Goal: Task Accomplishment & Management: Manage account settings

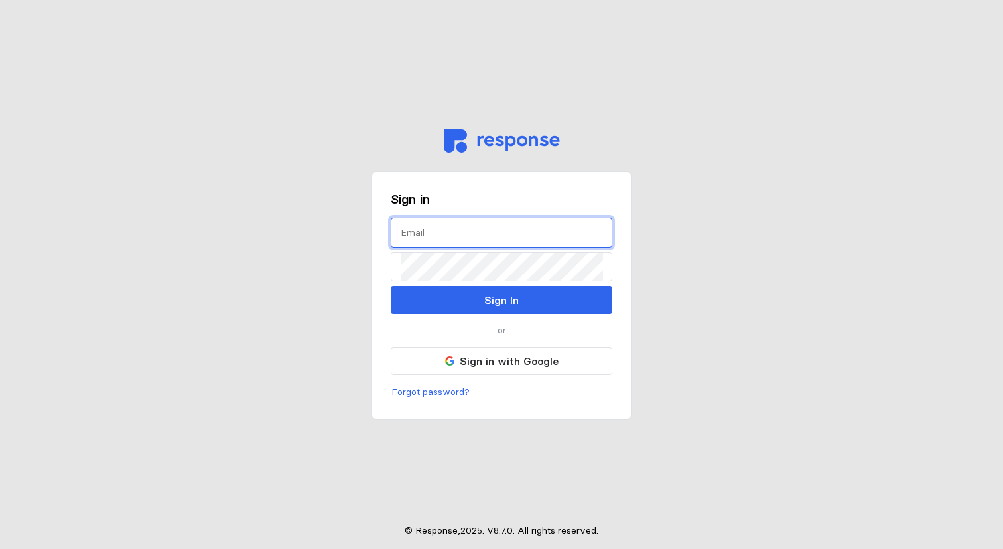
click at [490, 234] on input "text" at bounding box center [502, 232] width 202 height 29
type input "[PERSON_NAME][EMAIL_ADDRESS][DOMAIN_NAME]"
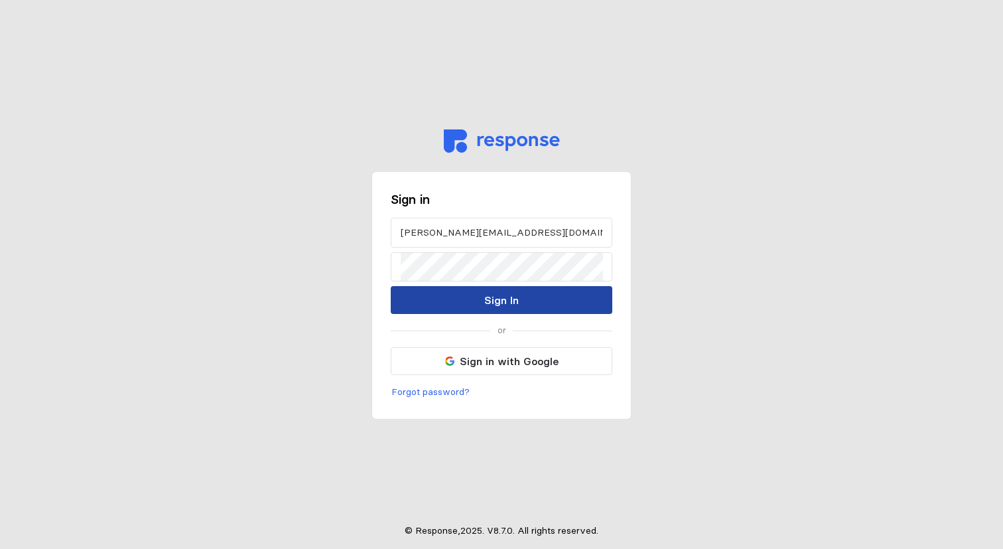
click at [508, 299] on p "Sign In" at bounding box center [501, 300] width 35 height 17
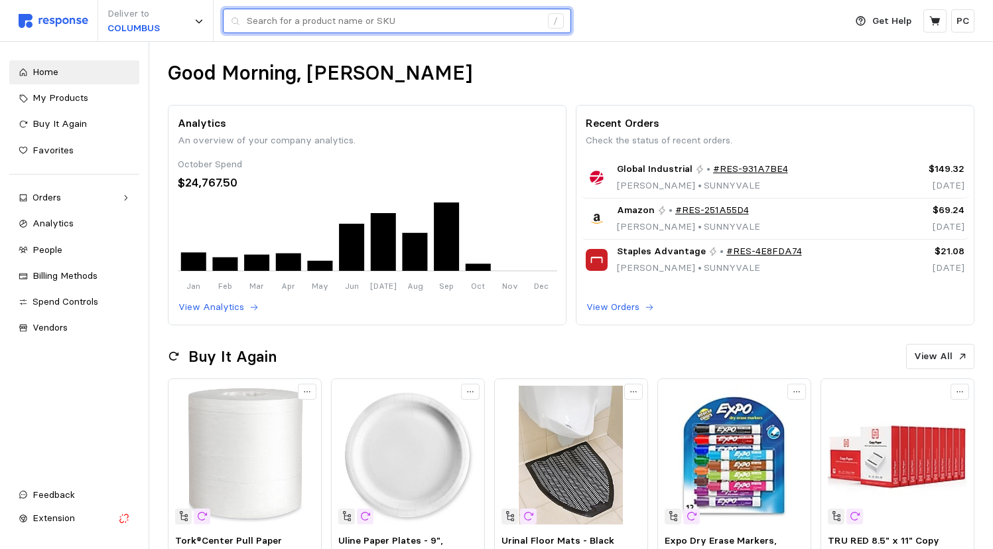
click at [304, 20] on input "text" at bounding box center [394, 21] width 294 height 24
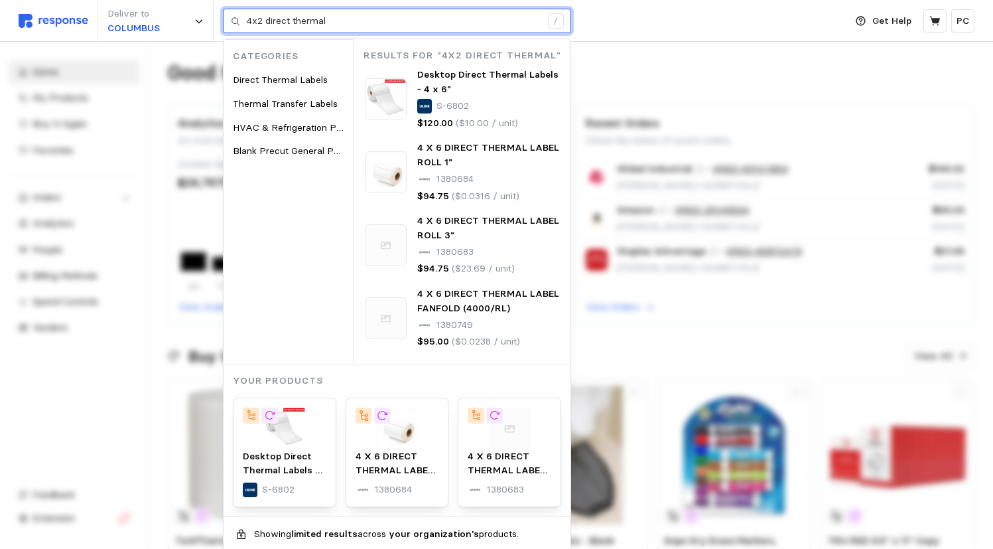
type input "4x2 direct thermal"
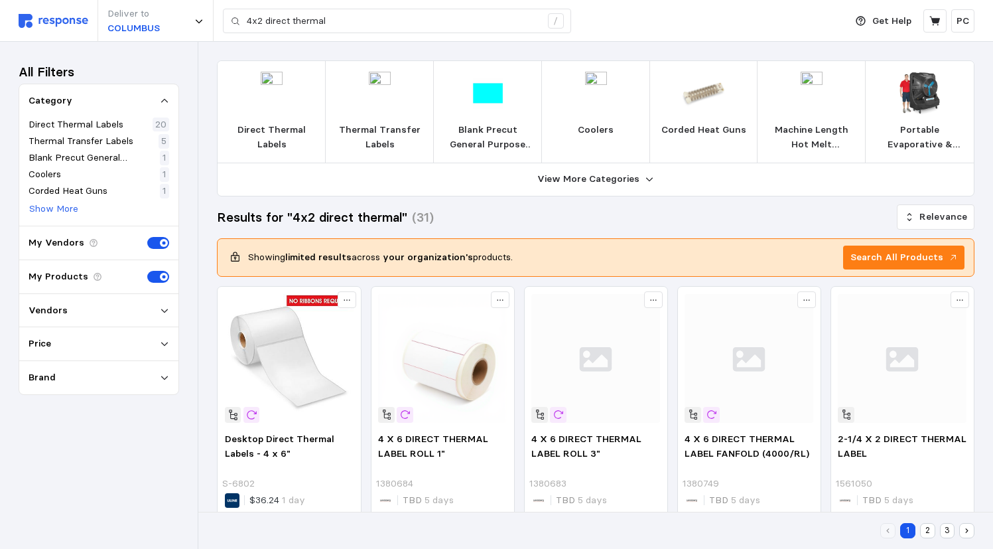
click at [267, 131] on p "Direct Thermal Labels" at bounding box center [271, 137] width 87 height 29
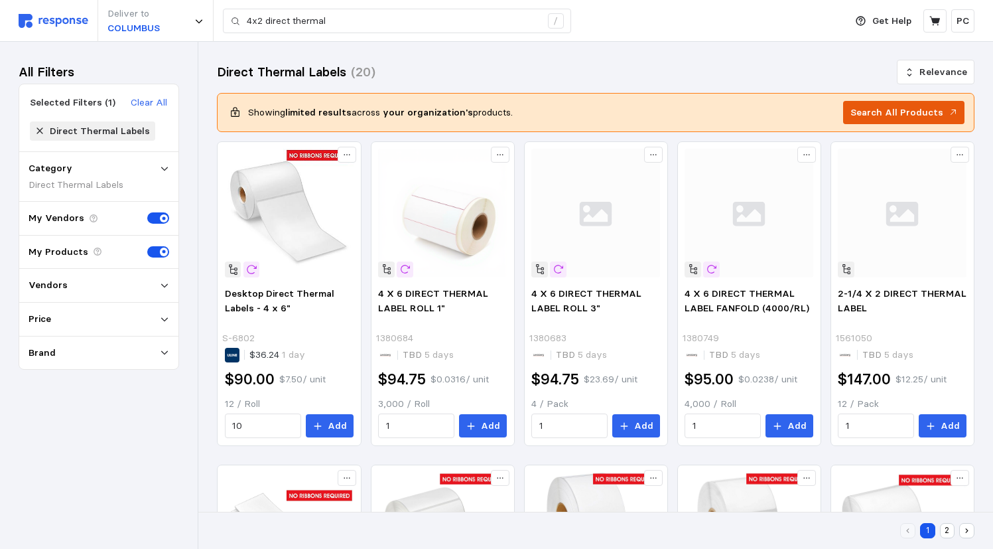
click at [885, 119] on button "Search All Products" at bounding box center [903, 113] width 121 height 24
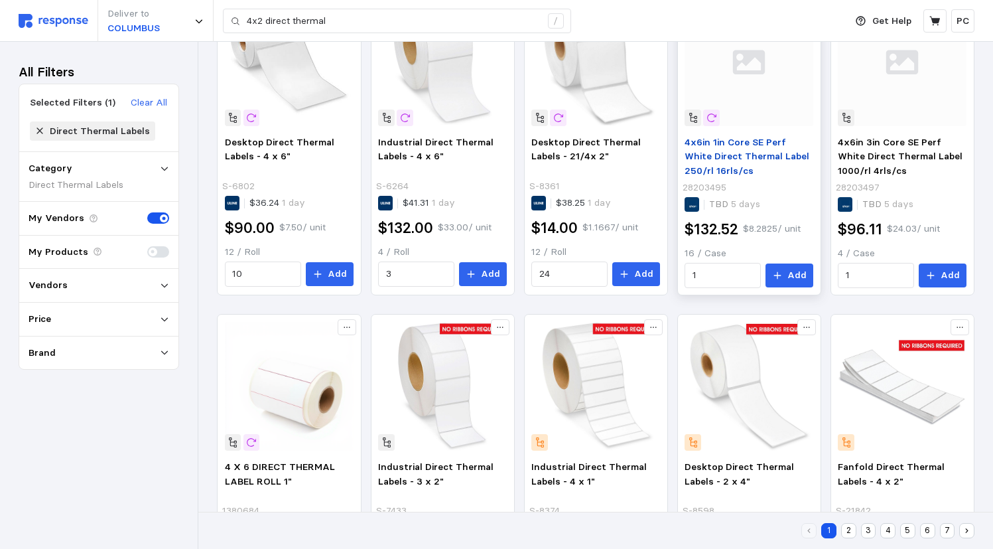
scroll to position [600, 0]
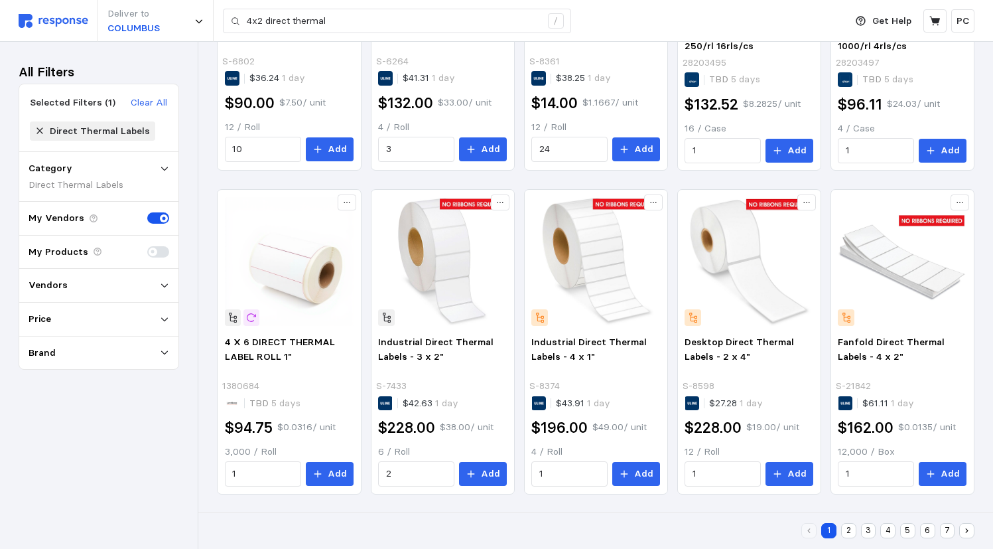
click at [163, 285] on icon at bounding box center [164, 285] width 9 height 9
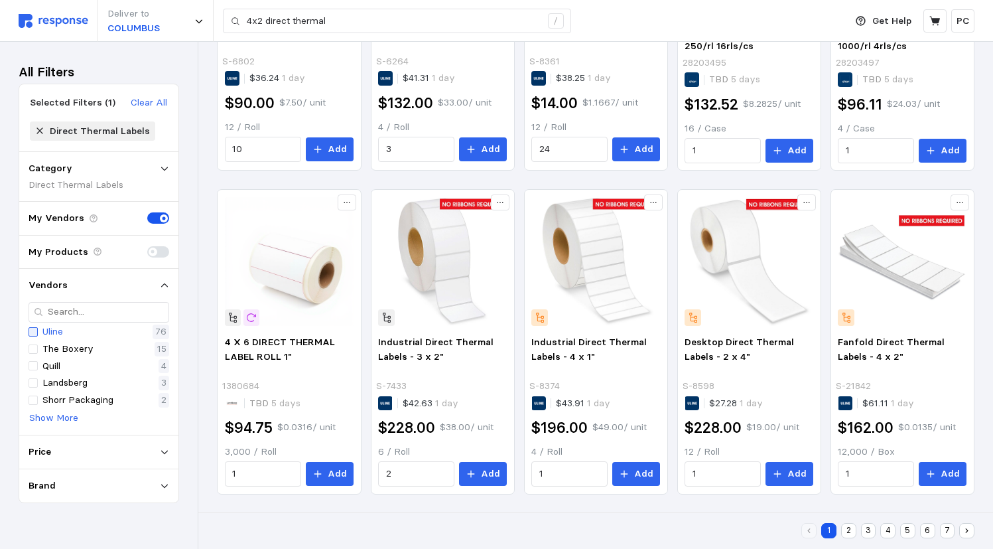
click at [35, 329] on div at bounding box center [33, 331] width 9 height 9
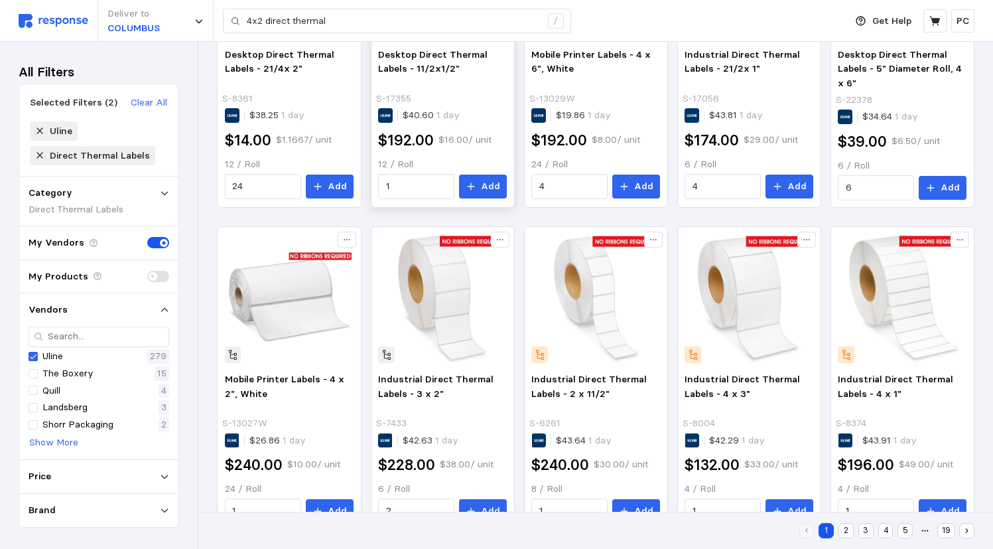
scroll to position [600, 0]
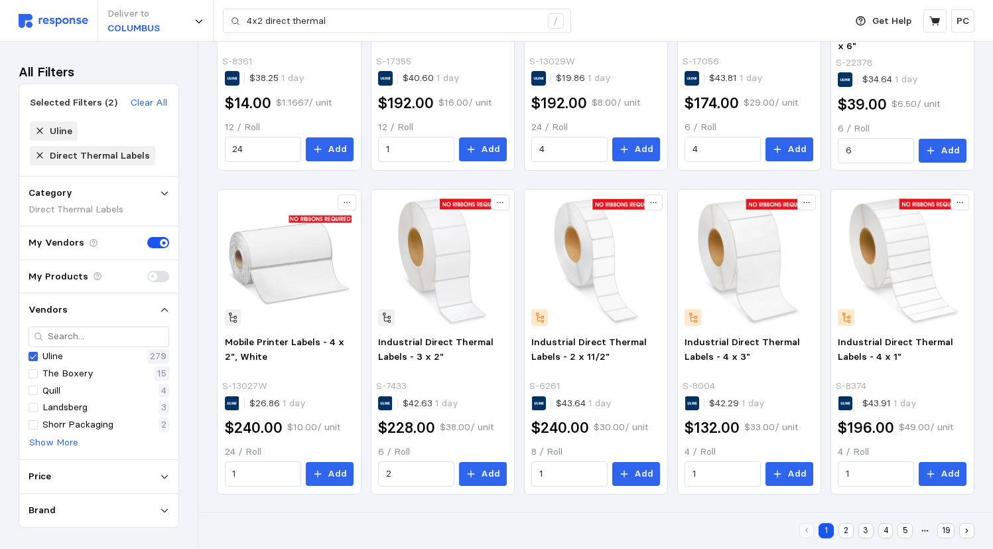
click at [845, 533] on button "2" at bounding box center [846, 530] width 15 height 15
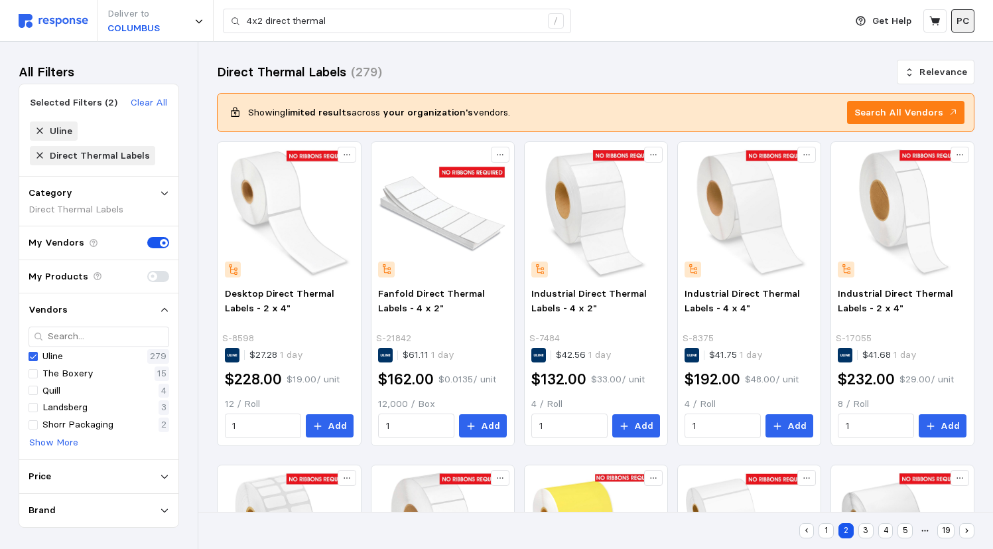
click at [968, 24] on p "PC" at bounding box center [963, 21] width 13 height 15
click at [895, 48] on p "Settings" at bounding box center [923, 52] width 85 height 15
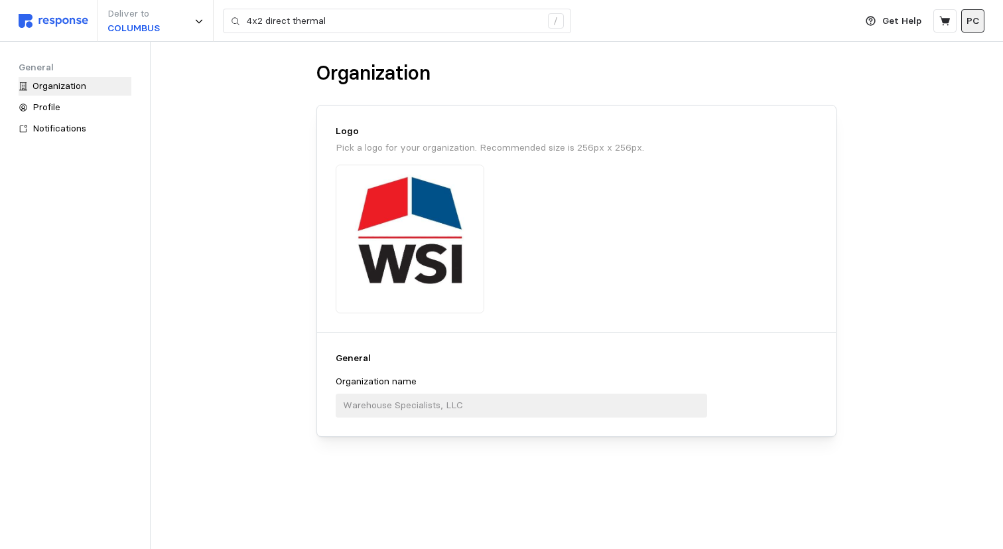
click at [974, 21] on p "PC" at bounding box center [973, 21] width 13 height 15
click at [923, 47] on p "Settings" at bounding box center [933, 52] width 85 height 15
click at [44, 15] on img at bounding box center [54, 21] width 70 height 14
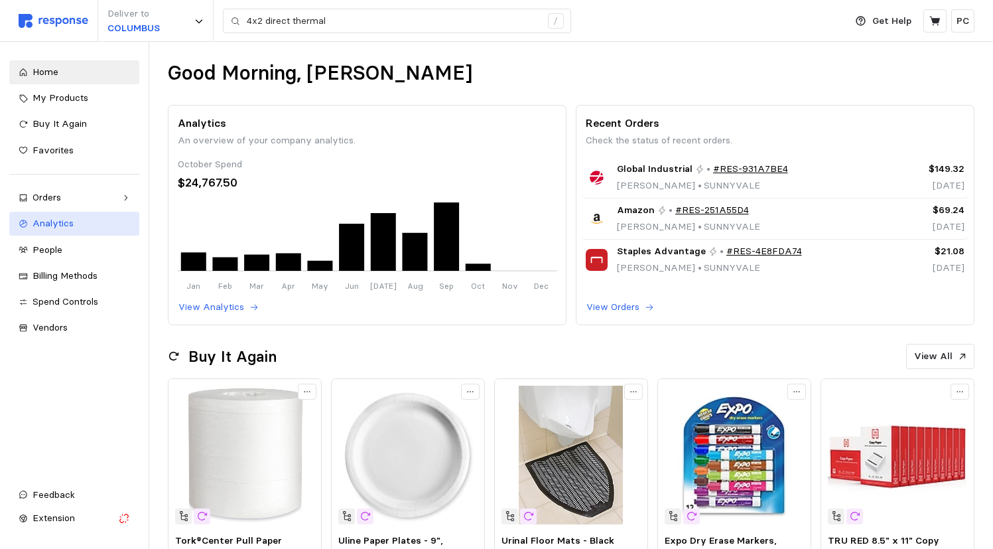
click at [50, 235] on link "Analytics" at bounding box center [74, 224] width 130 height 24
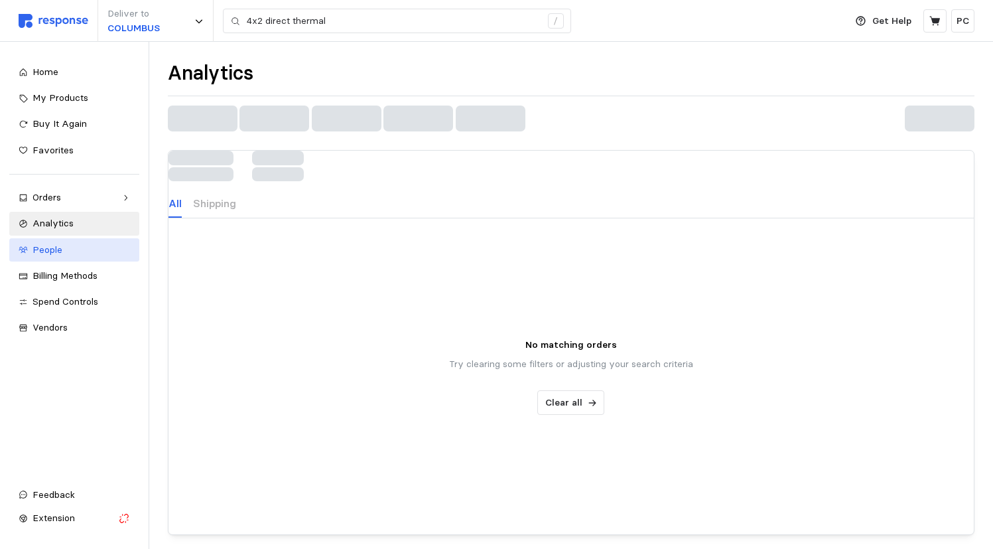
click at [51, 254] on span "People" at bounding box center [48, 250] width 30 height 12
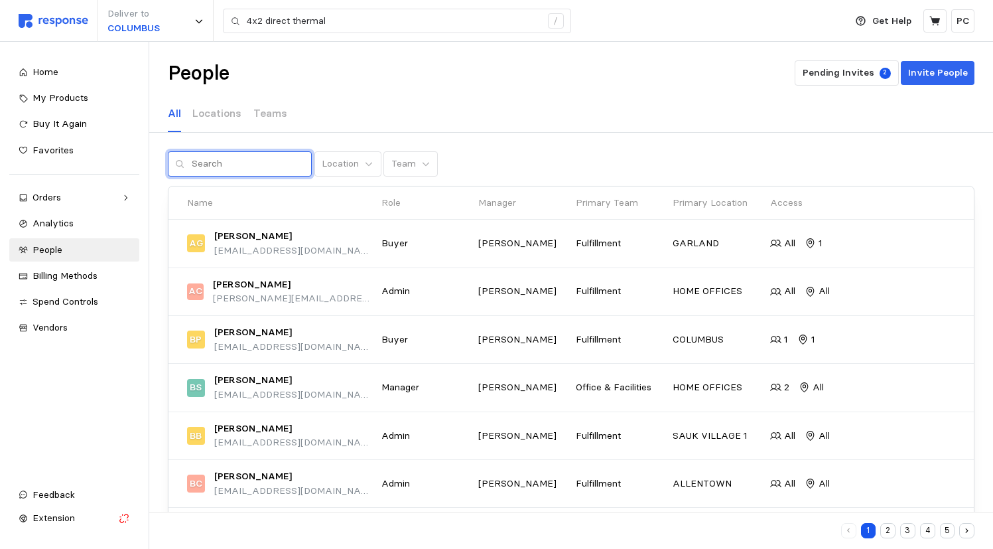
click at [247, 157] on input "text" at bounding box center [248, 164] width 113 height 24
type input "[PERSON_NAME]"
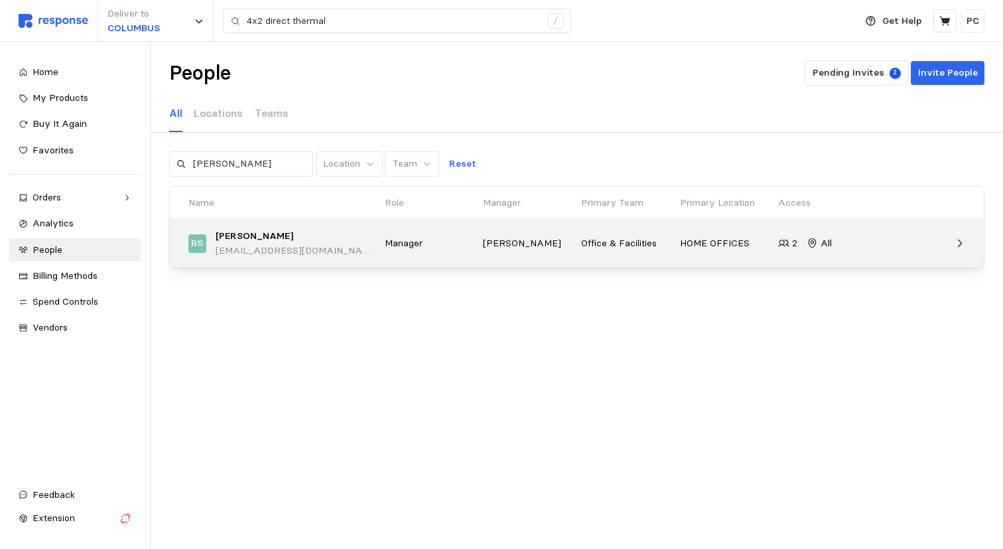
click at [962, 235] on div at bounding box center [921, 243] width 98 height 21
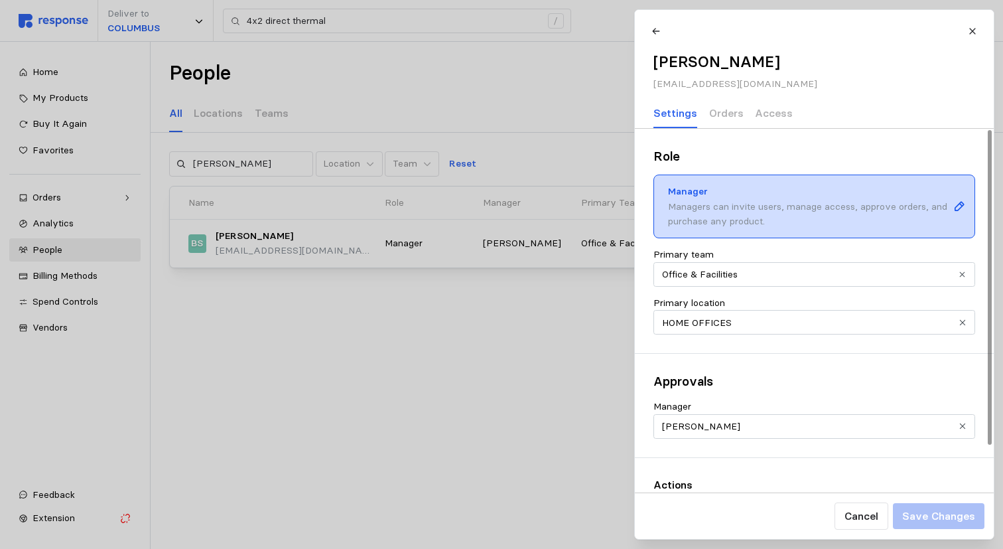
click at [962, 205] on icon at bounding box center [958, 206] width 9 height 9
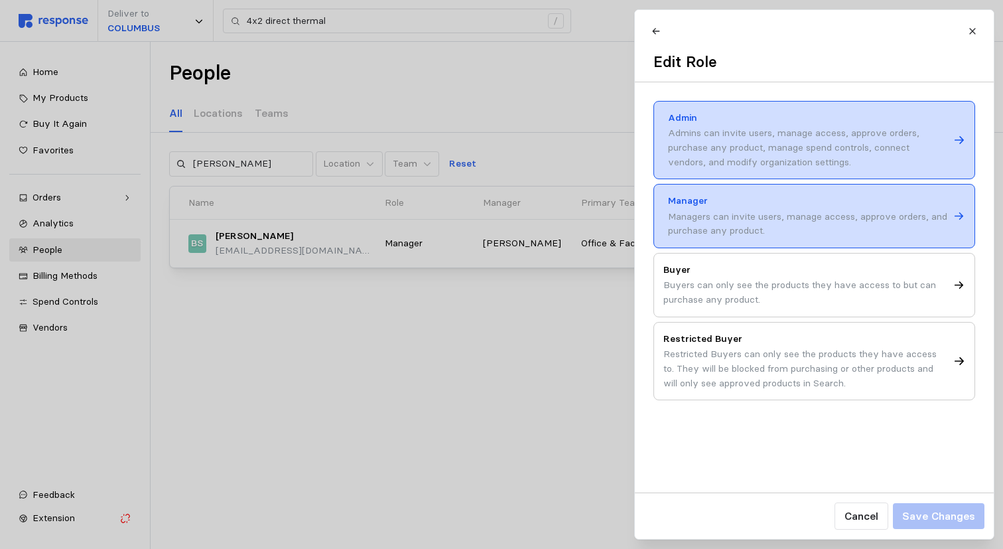
click at [954, 136] on icon at bounding box center [960, 140] width 12 height 12
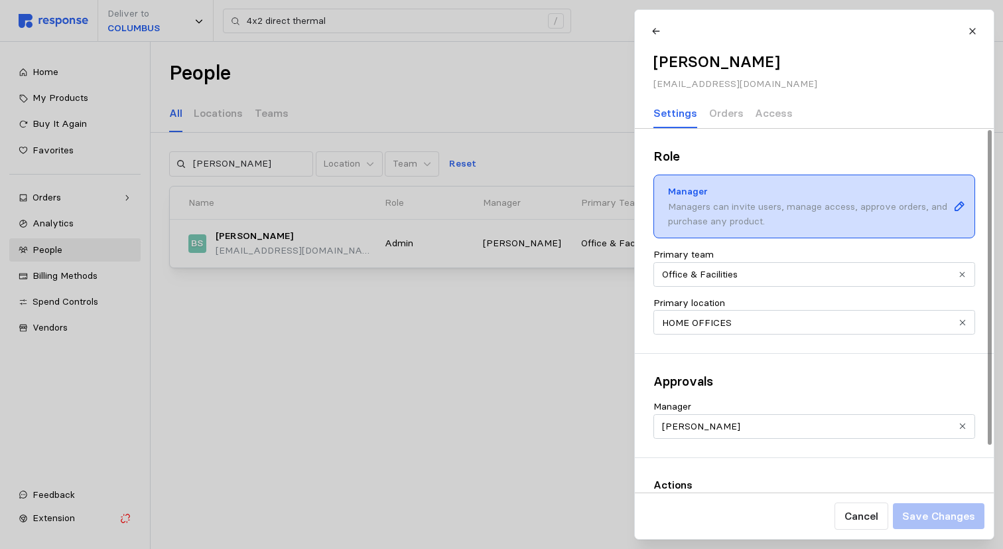
click at [952, 212] on div "Manager Managers can invite users, manage access, approve orders, and purchase …" at bounding box center [815, 207] width 322 height 64
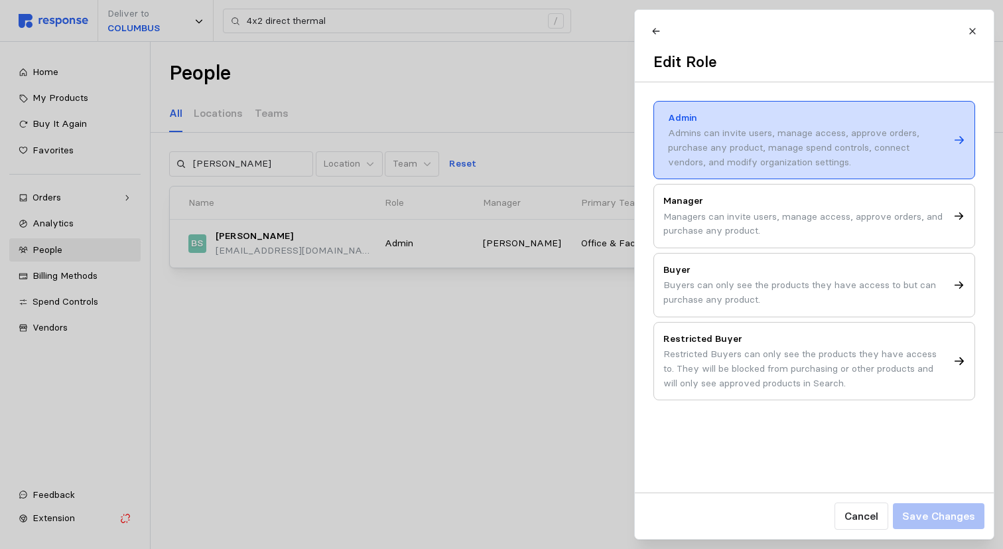
click at [736, 129] on div "Admins can invite users, manage access, approve orders, purchase any product, m…" at bounding box center [808, 147] width 281 height 43
